Goal: Task Accomplishment & Management: Use online tool/utility

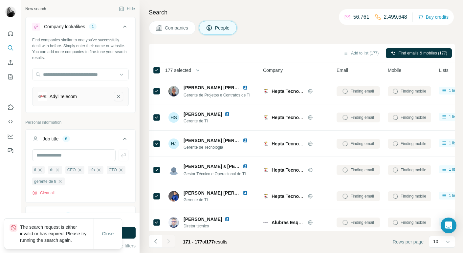
scroll to position [0, 0]
click at [118, 96] on icon "Adyl Telecom-remove-button" at bounding box center [118, 96] width 3 height 3
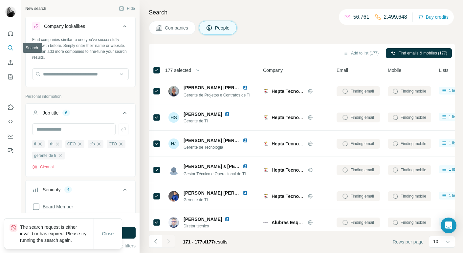
click at [11, 50] on icon "Search" at bounding box center [10, 48] width 7 height 7
click at [10, 49] on icon "Search" at bounding box center [10, 48] width 7 height 7
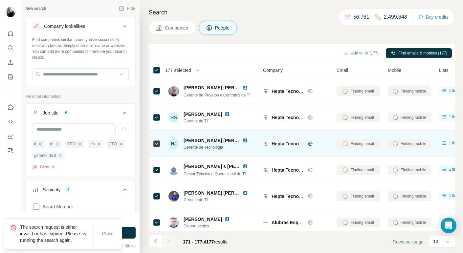
scroll to position [1, 0]
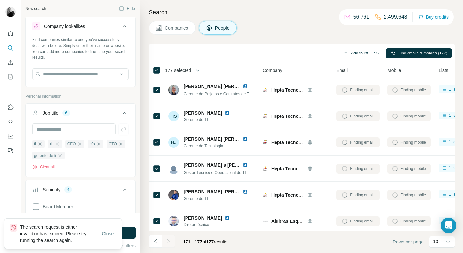
click at [357, 53] on button "Add to list (177)" at bounding box center [361, 53] width 45 height 10
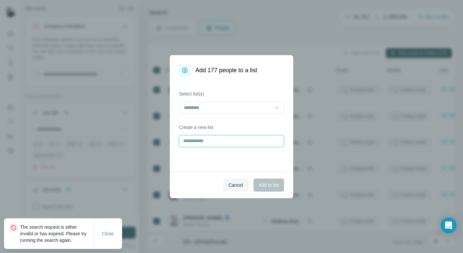
click at [228, 141] on input "text" at bounding box center [231, 141] width 105 height 12
type input "**********"
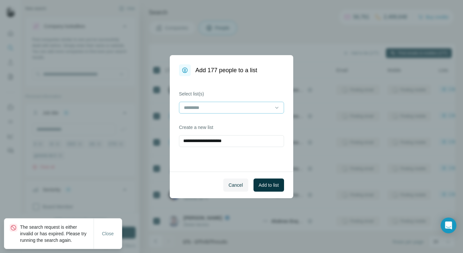
click at [231, 108] on input at bounding box center [227, 107] width 89 height 7
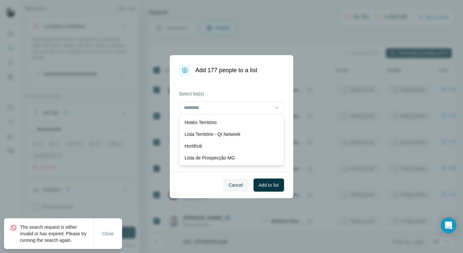
click at [261, 85] on div "**********" at bounding box center [232, 124] width 124 height 96
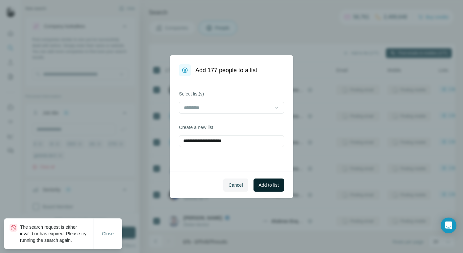
click at [272, 186] on span "Add to list" at bounding box center [269, 185] width 20 height 7
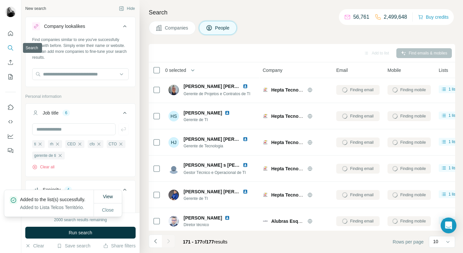
click at [10, 47] on icon "Search" at bounding box center [10, 48] width 7 height 7
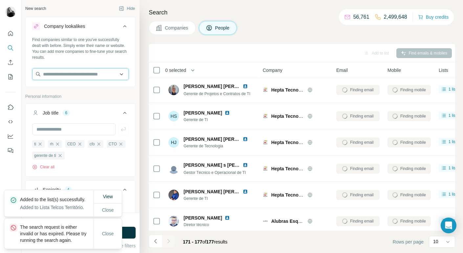
click at [64, 74] on input "text" at bounding box center [80, 74] width 97 height 12
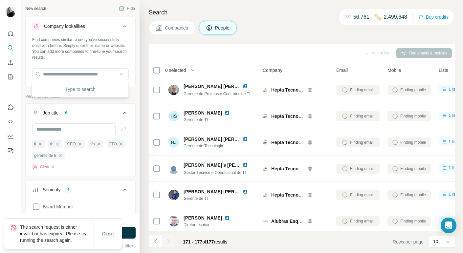
click at [106, 236] on span "Close" at bounding box center [108, 234] width 12 height 7
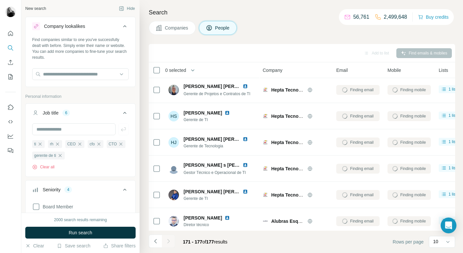
click at [173, 28] on span "Companies" at bounding box center [177, 28] width 24 height 7
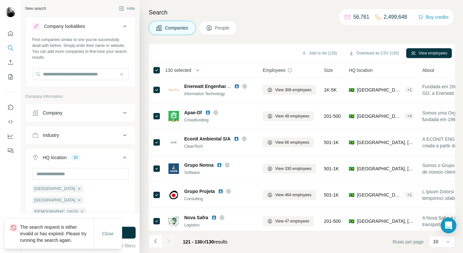
click at [83, 111] on div "Company" at bounding box center [76, 113] width 89 height 7
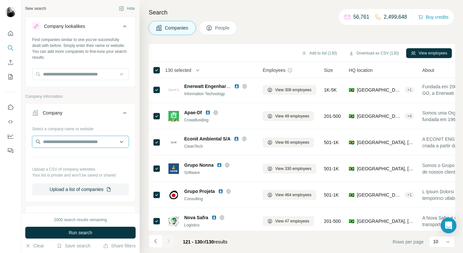
click at [59, 142] on input "text" at bounding box center [80, 142] width 97 height 12
paste input "**********"
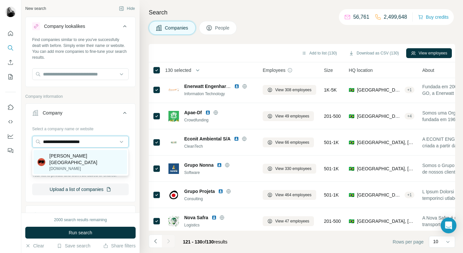
type input "**********"
click at [65, 155] on p "[PERSON_NAME][GEOGRAPHIC_DATA]" at bounding box center [86, 159] width 74 height 13
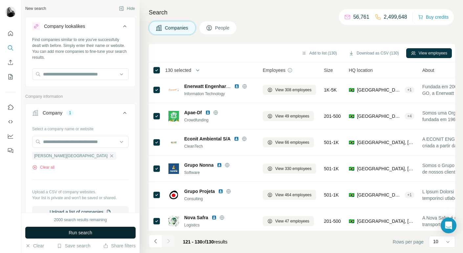
click at [79, 233] on span "Run search" at bounding box center [81, 233] width 24 height 7
